Goal: Navigation & Orientation: Find specific page/section

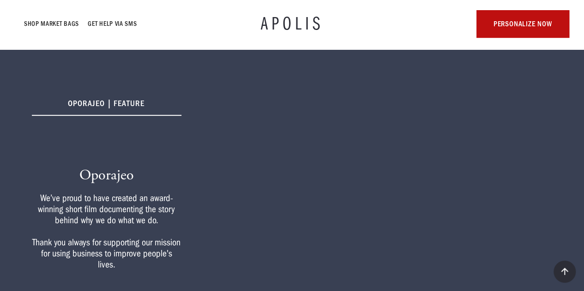
scroll to position [131, 0]
click at [555, 277] on link at bounding box center [565, 272] width 22 height 22
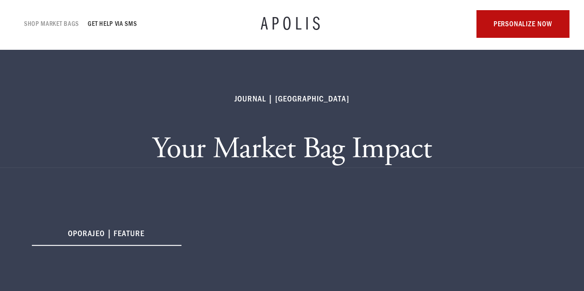
click at [45, 24] on link "Shop Market bags" at bounding box center [51, 23] width 55 height 11
